Goal: Task Accomplishment & Management: Manage account settings

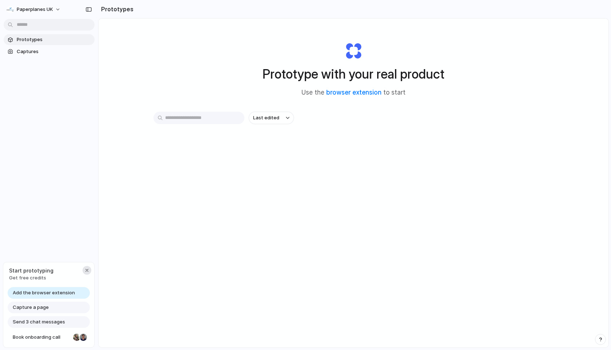
click at [87, 269] on div "button" at bounding box center [87, 270] width 6 height 6
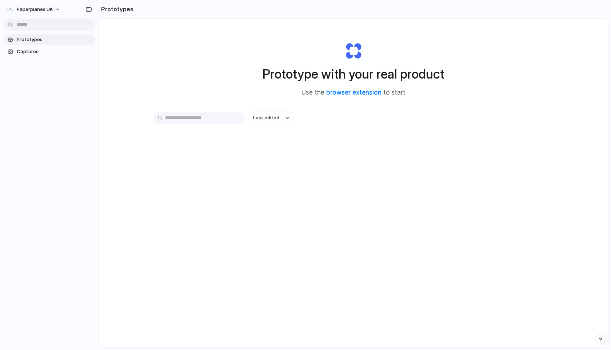
click at [229, 118] on input "text" at bounding box center [198, 118] width 91 height 12
click at [214, 56] on div "Prototype with your real product Use the browser extension to start" at bounding box center [353, 66] width 291 height 79
click at [76, 38] on span "Prototypes" at bounding box center [54, 39] width 75 height 7
click at [60, 48] on span "Captures" at bounding box center [54, 51] width 75 height 7
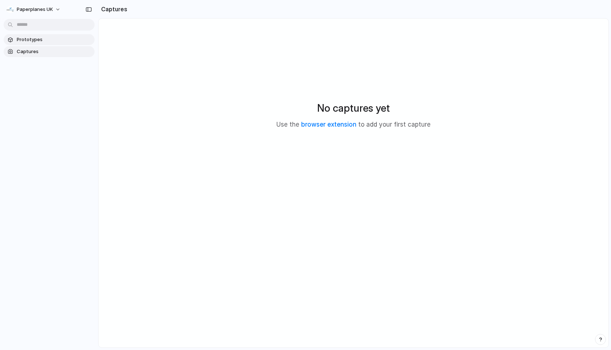
click at [55, 42] on span "Prototypes" at bounding box center [54, 39] width 75 height 7
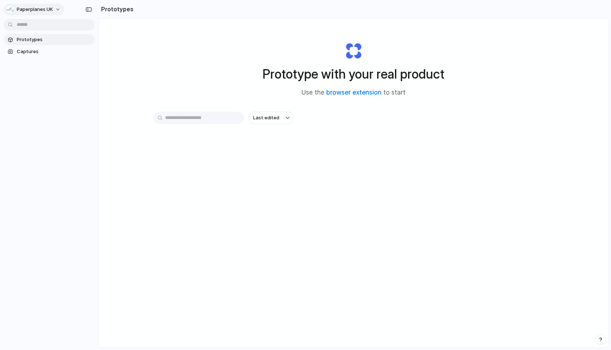
click at [48, 7] on span "Paperplanes UK" at bounding box center [35, 9] width 36 height 7
click at [48, 7] on div "Settings Invite members Change theme Sign out" at bounding box center [305, 175] width 611 height 350
click at [88, 255] on div "Paperplanes UK Prototypes Captures" at bounding box center [49, 175] width 98 height 350
click at [361, 94] on link "browser extension" at bounding box center [353, 92] width 55 height 7
click at [579, 44] on div "Prototype with your real product Use the browser extension to start Last edited" at bounding box center [354, 202] width 510 height 367
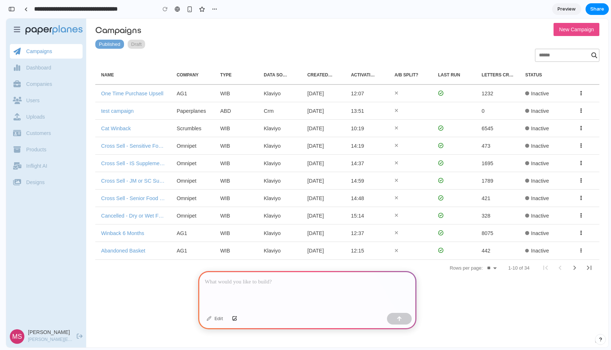
click at [245, 289] on div at bounding box center [307, 290] width 218 height 39
click at [12, 8] on div "button" at bounding box center [11, 9] width 7 height 5
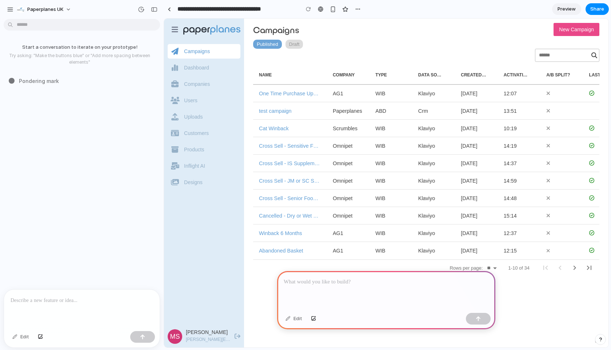
click at [12, 8] on div "button" at bounding box center [10, 9] width 7 height 7
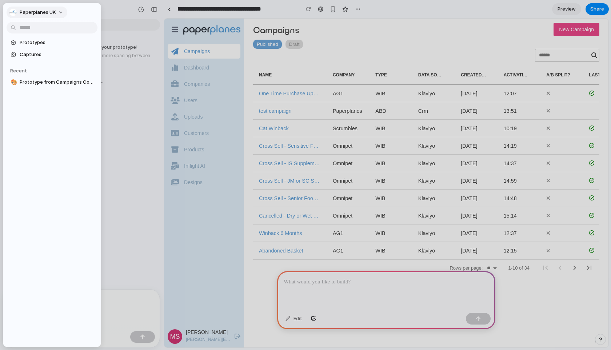
click at [63, 7] on div "Paperplanes UK" at bounding box center [38, 13] width 58 height 12
click at [61, 11] on button "Paperplanes UK" at bounding box center [37, 13] width 61 height 12
click at [43, 31] on li "Settings" at bounding box center [38, 29] width 60 height 12
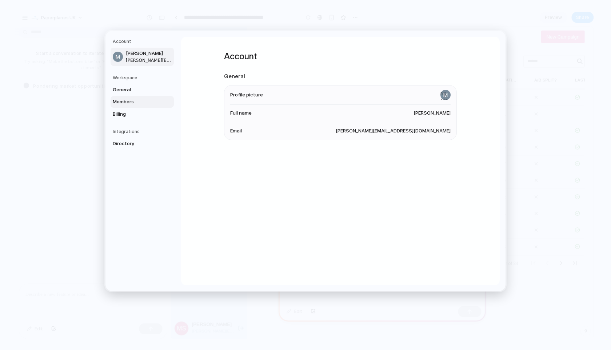
click at [127, 97] on link "Members" at bounding box center [142, 102] width 63 height 12
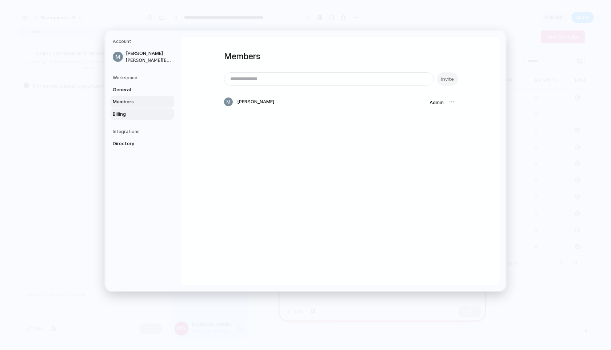
click at [125, 111] on span "Billing" at bounding box center [136, 114] width 47 height 7
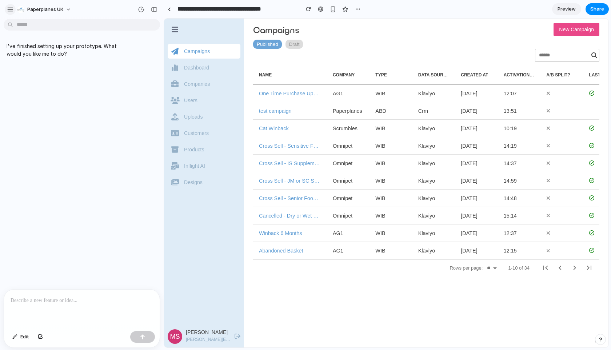
click at [8, 12] on div "button" at bounding box center [10, 9] width 7 height 7
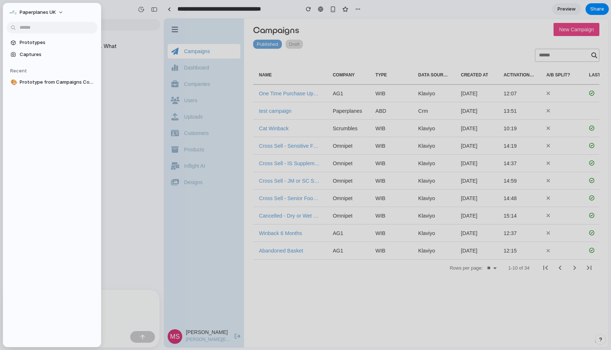
click at [8, 12] on button "Paperplanes UK" at bounding box center [37, 13] width 61 height 12
click at [8, 12] on div "Settings Invite members Change theme Sign out" at bounding box center [305, 175] width 611 height 350
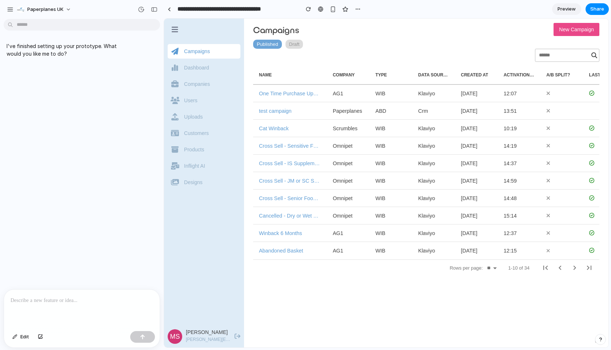
click at [155, 223] on div "I've finished setting up your prototype. What would you like me to do?" at bounding box center [79, 155] width 159 height 267
click at [172, 26] on icon at bounding box center [175, 29] width 7 height 7
click at [173, 27] on icon at bounding box center [175, 29] width 7 height 5
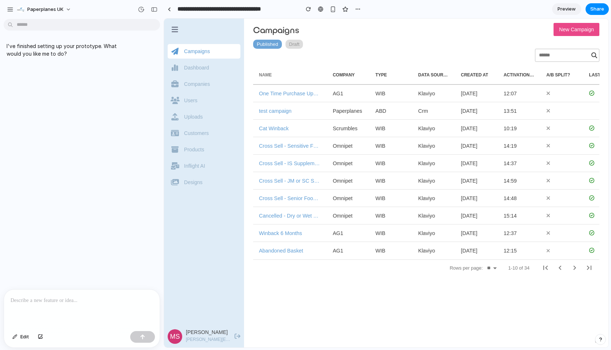
click at [295, 71] on div "Name" at bounding box center [290, 74] width 62 height 19
